Goal: Communication & Community: Participate in discussion

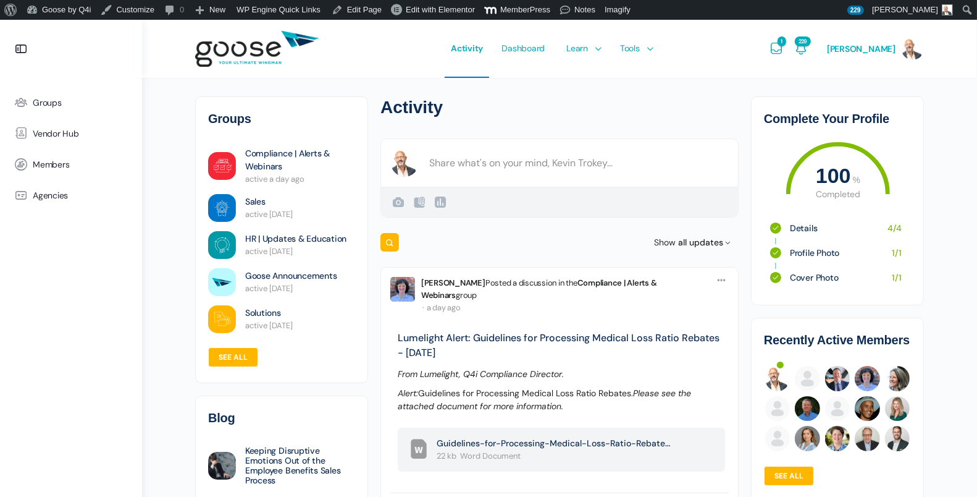
click at [48, 104] on span "Groups" at bounding box center [47, 103] width 29 height 11
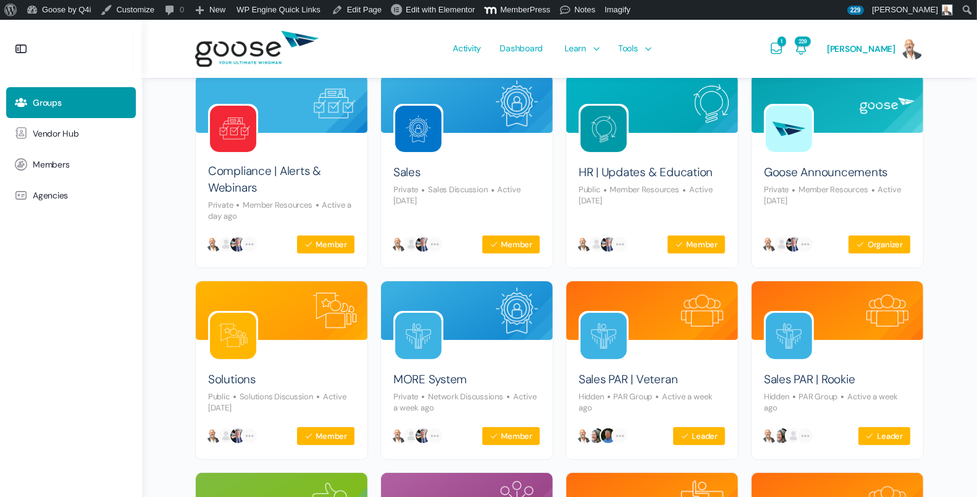
scroll to position [143, 0]
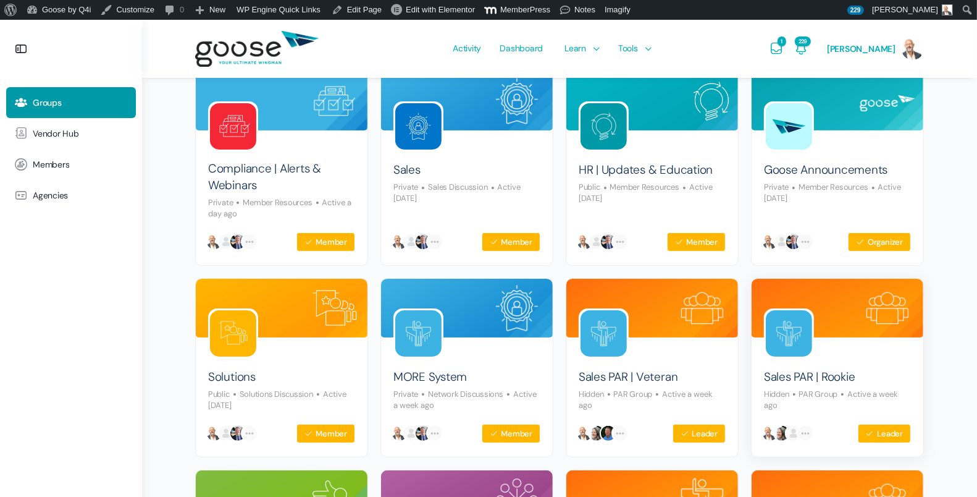
click at [799, 332] on img at bounding box center [789, 333] width 46 height 46
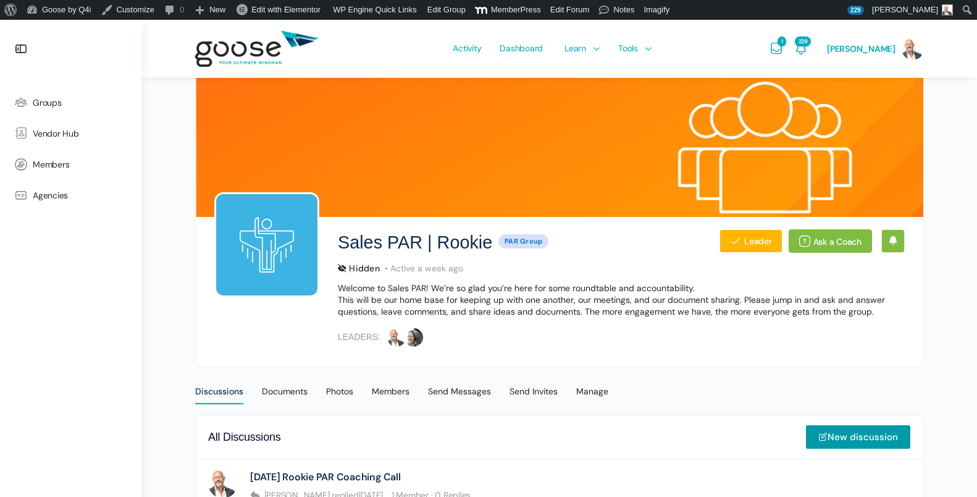
scroll to position [243, 0]
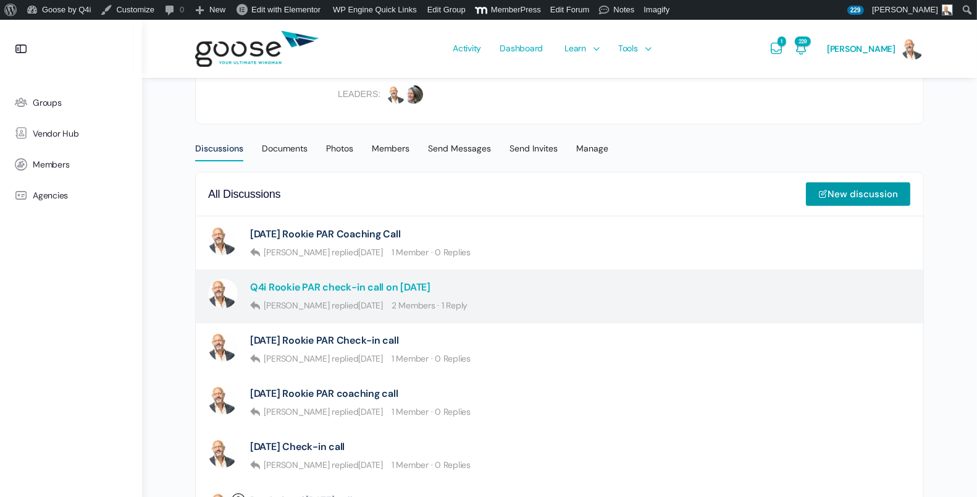
click at [431, 285] on link "Q4i Rookie PAR check-in call on August 18th" at bounding box center [340, 287] width 180 height 12
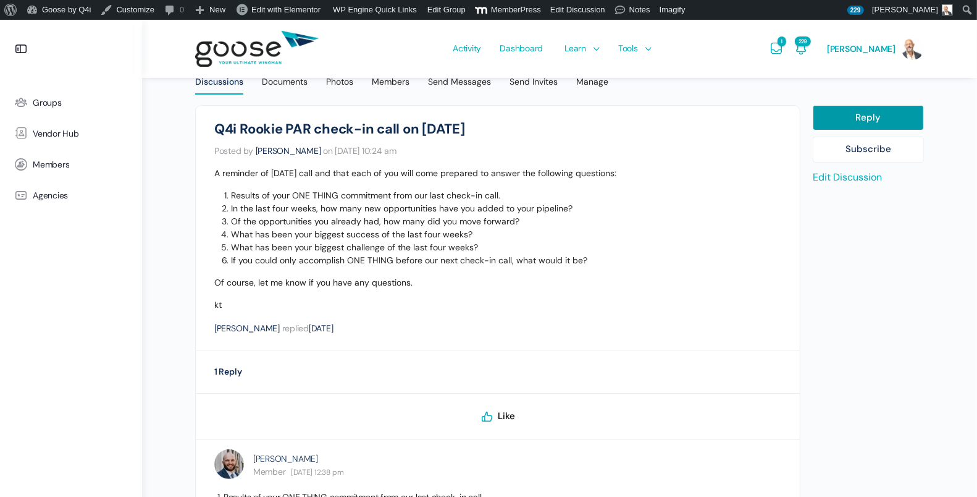
scroll to position [309, 0]
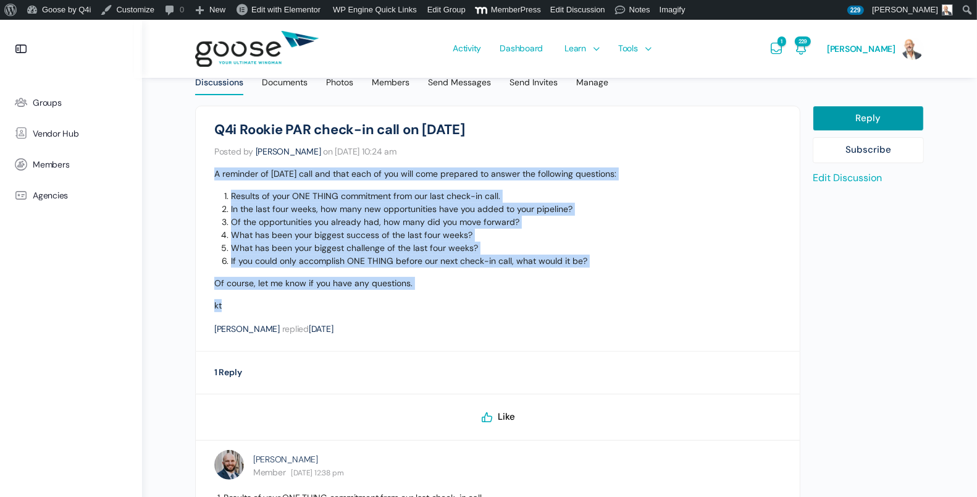
drag, startPoint x: 233, startPoint y: 303, endPoint x: 192, endPoint y: 169, distance: 140.3
click at [192, 169] on div "Sales PAR | Rookie Q4i Rookie PAR check-in call on August 18th Posted by Kevin …" at bounding box center [498, 447] width 618 height 682
copy div "A reminder of tomorrow’s call and that each of you will come prepared to answer…"
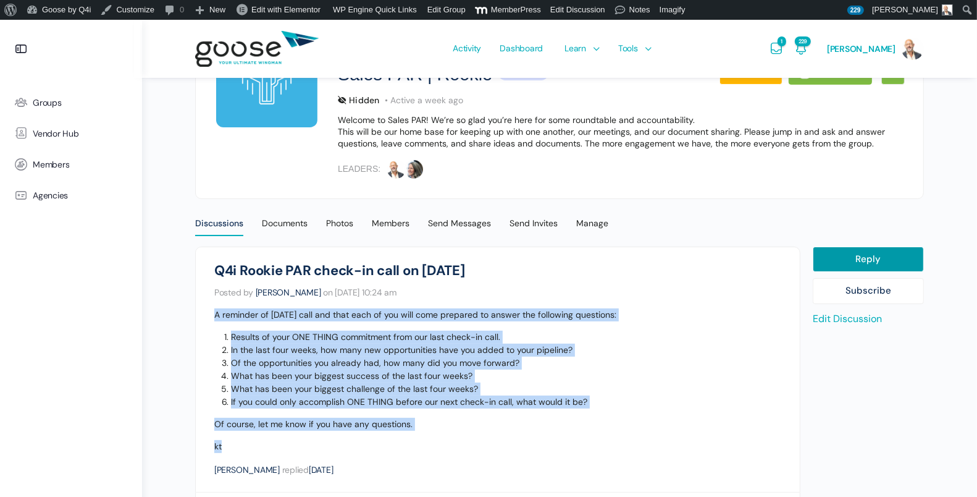
scroll to position [0, 0]
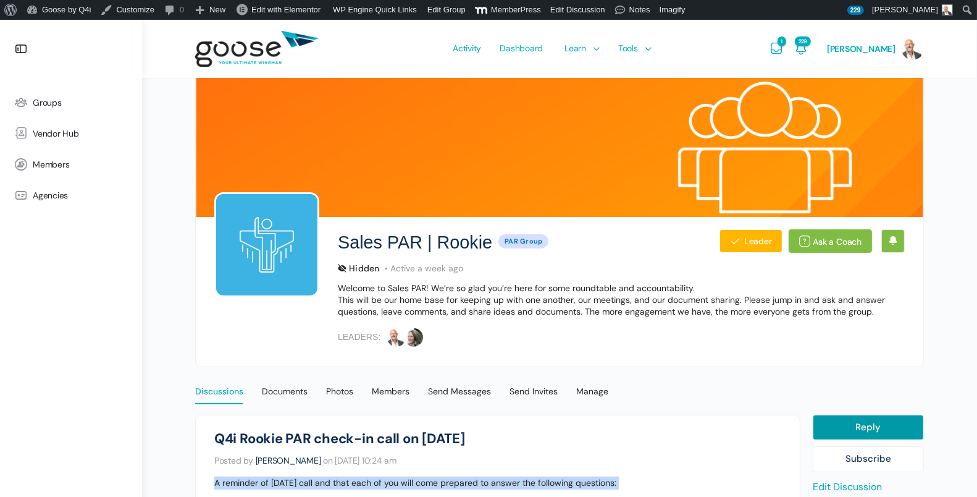
click at [216, 392] on div "Discussions" at bounding box center [219, 394] width 48 height 19
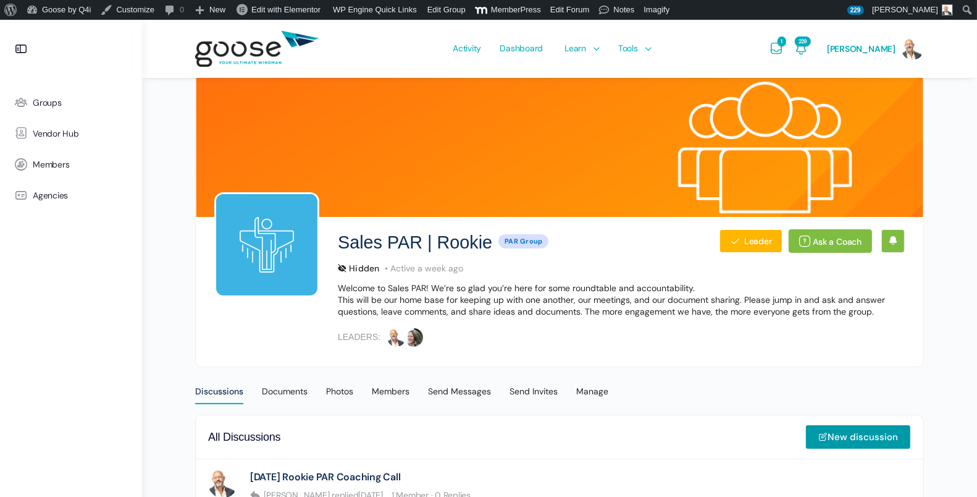
scroll to position [90, 0]
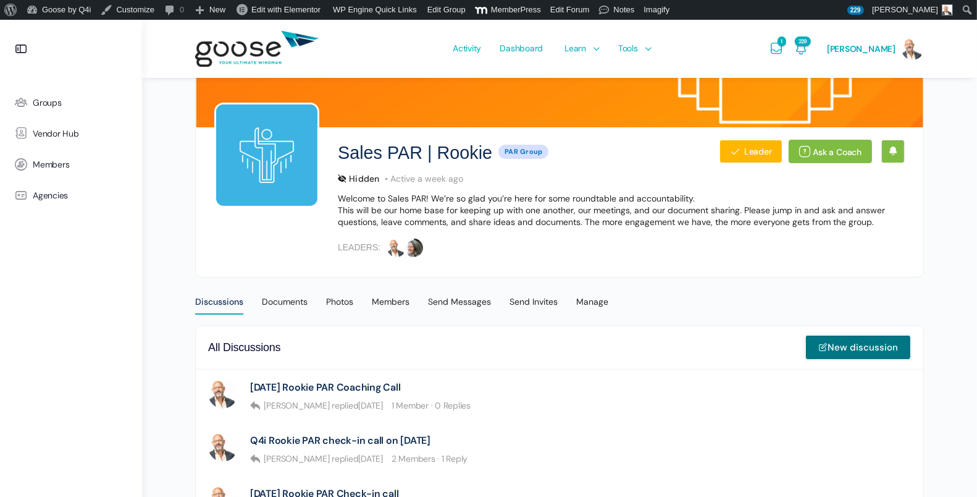
click at [846, 343] on link "New discussion" at bounding box center [858, 347] width 106 height 25
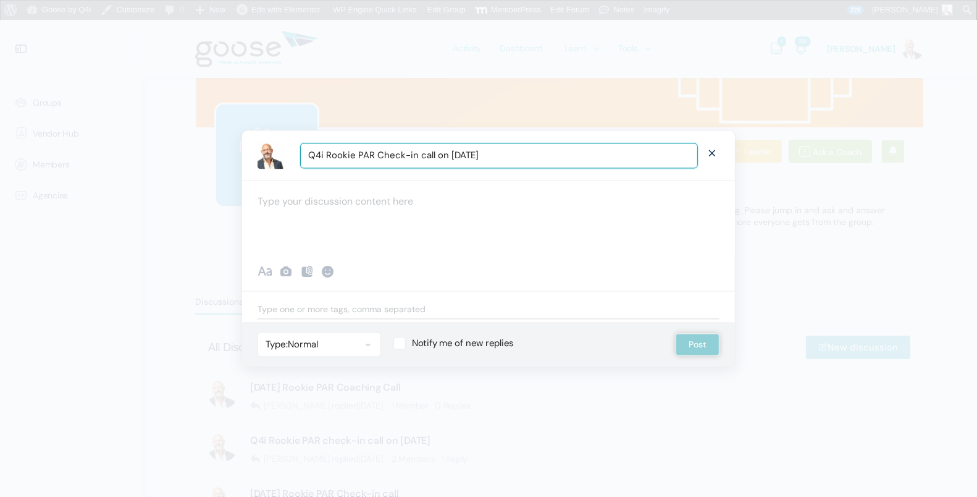
type input "Q4i Rookie PAR Check-in call on [DATE]"
click at [358, 219] on div at bounding box center [488, 217] width 493 height 74
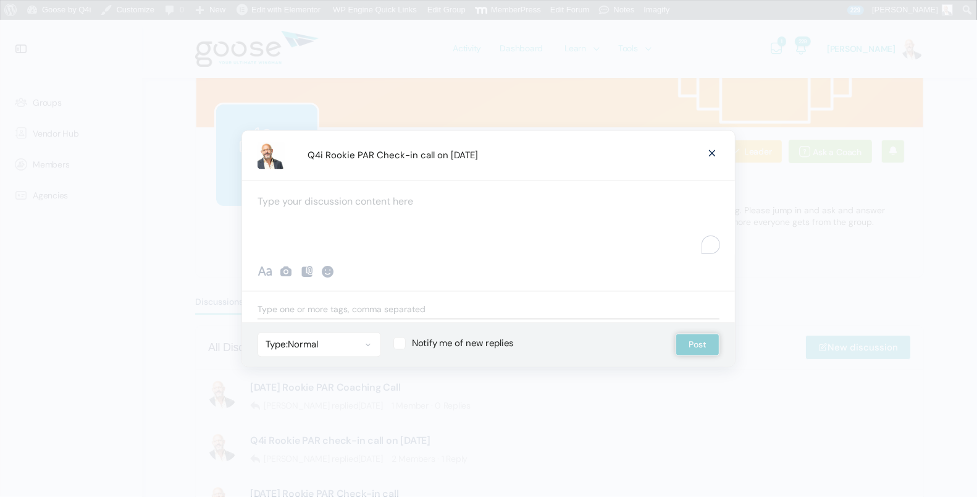
paste div "To enrich screen reader interactions, please activate Accessibility in Grammarl…"
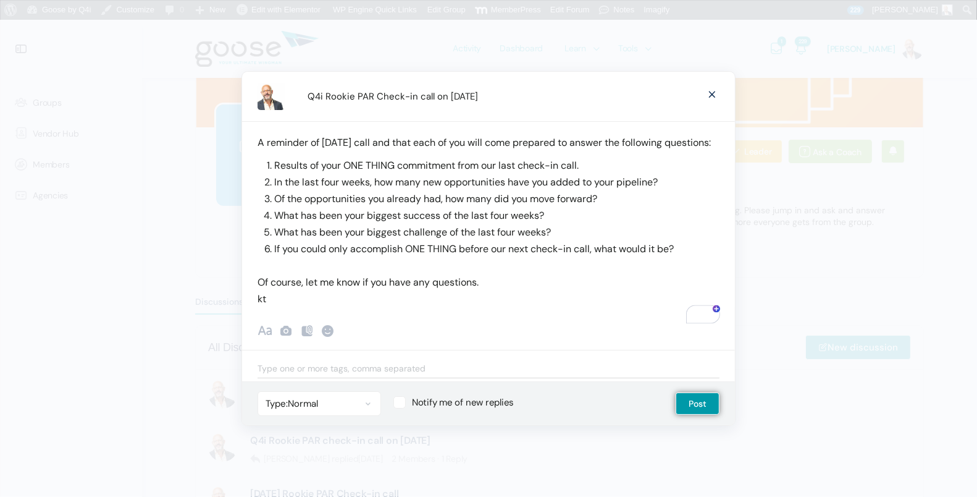
click at [485, 290] on ul "Of course, let me know if you have any questions." at bounding box center [489, 282] width 462 height 17
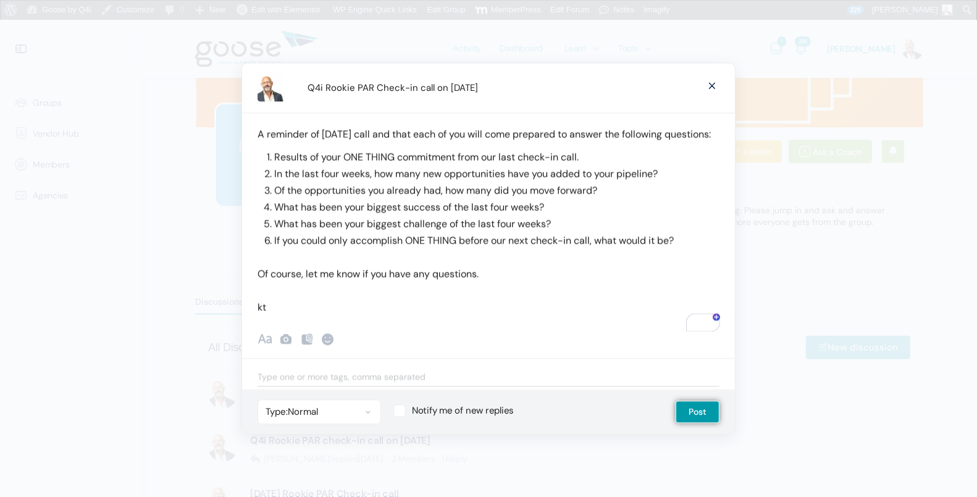
click at [403, 416] on label "Notify me of new replies" at bounding box center [522, 410] width 258 height 12
click at [401, 412] on input "Notify me of new replies" at bounding box center [397, 408] width 8 height 8
checkbox input "true"
click at [705, 422] on button "Post" at bounding box center [698, 412] width 44 height 22
